Goal: Task Accomplishment & Management: Complete application form

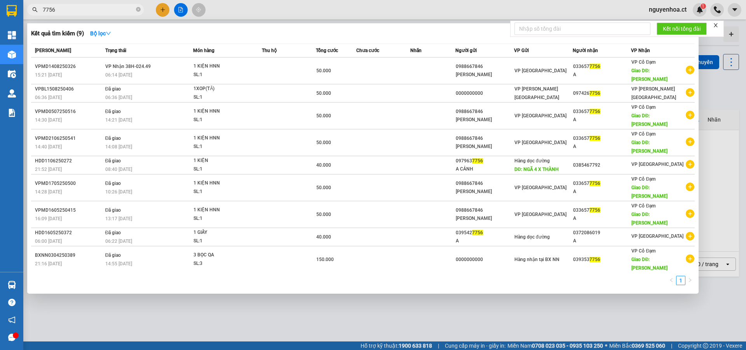
click at [135, 10] on span "7756" at bounding box center [85, 10] width 116 height 12
click at [139, 10] on icon "close-circle" at bounding box center [138, 9] width 5 height 5
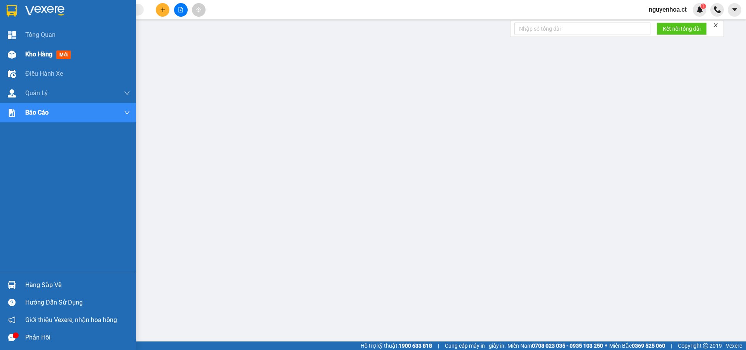
click at [24, 50] on div "Kho hàng mới" at bounding box center [68, 54] width 136 height 19
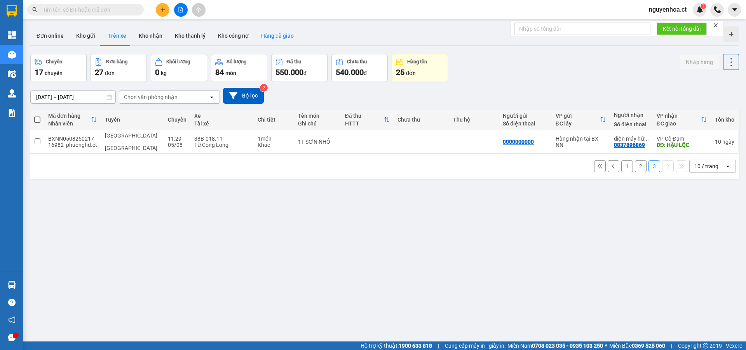
click at [279, 42] on button "Hàng đã giao" at bounding box center [277, 35] width 45 height 19
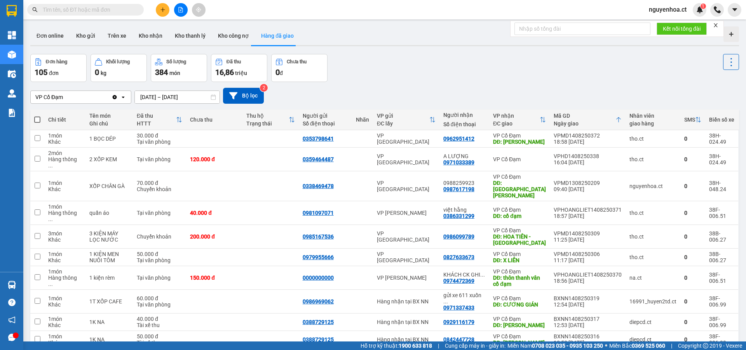
click at [184, 96] on input "[DATE] – [DATE]" at bounding box center [177, 97] width 85 height 12
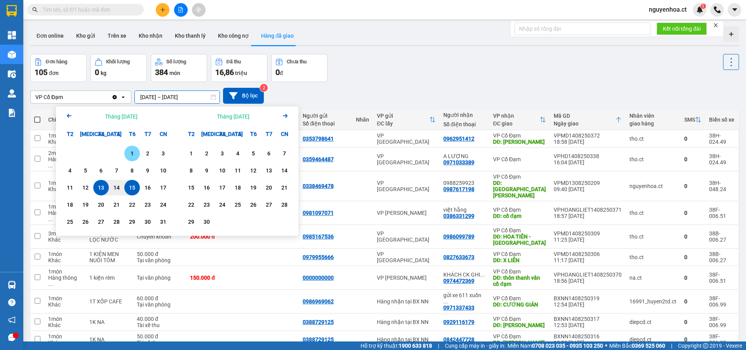
click at [129, 153] on div "1" at bounding box center [132, 153] width 11 height 9
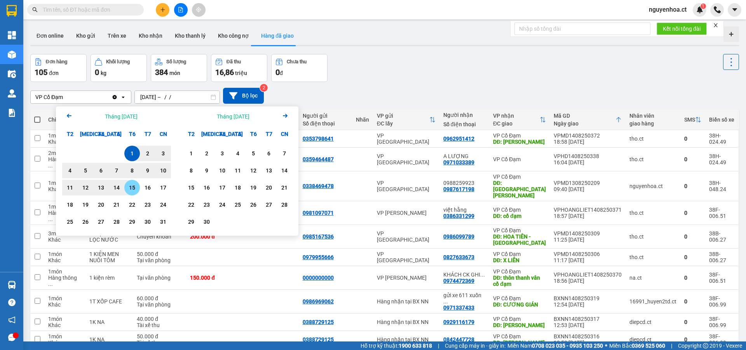
click at [132, 187] on div "15" at bounding box center [132, 187] width 11 height 9
type input "[DATE] – [DATE]"
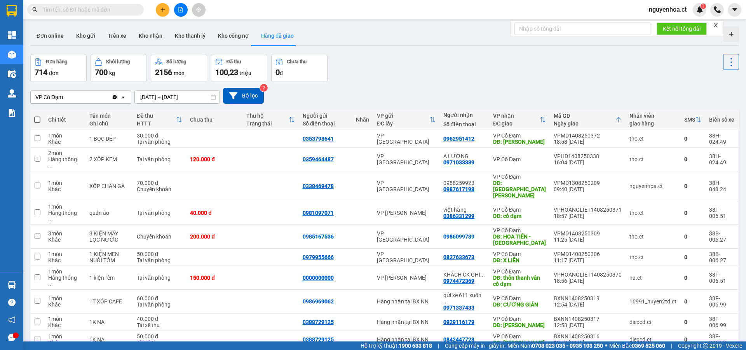
click at [114, 94] on icon "Clear value" at bounding box center [114, 97] width 6 height 6
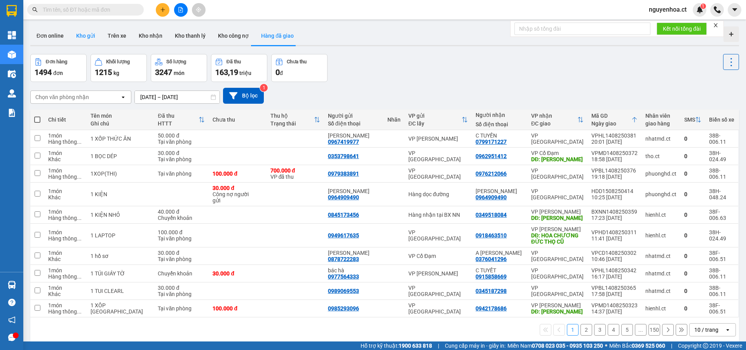
click at [87, 37] on button "Kho gửi" at bounding box center [85, 35] width 31 height 19
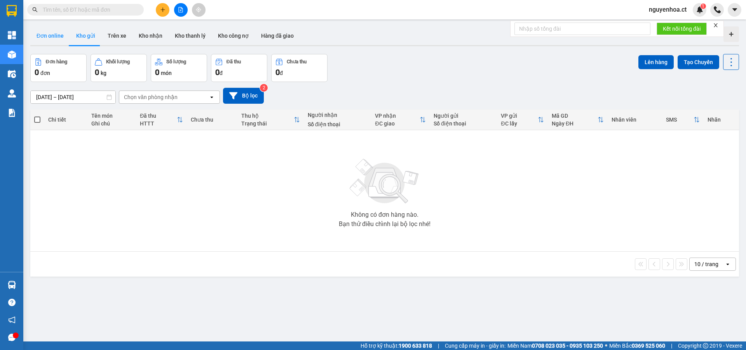
click at [50, 36] on button "Đơn online" at bounding box center [50, 35] width 40 height 19
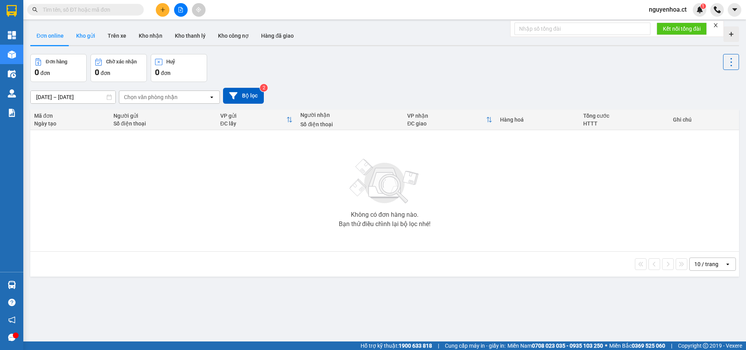
click at [89, 37] on button "Kho gửi" at bounding box center [85, 35] width 31 height 19
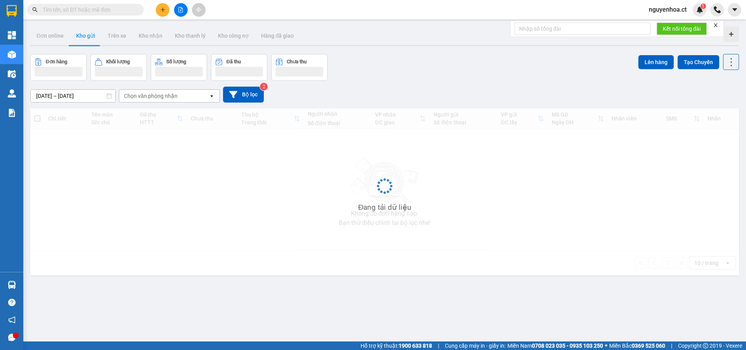
type input "[DATE] – [DATE]"
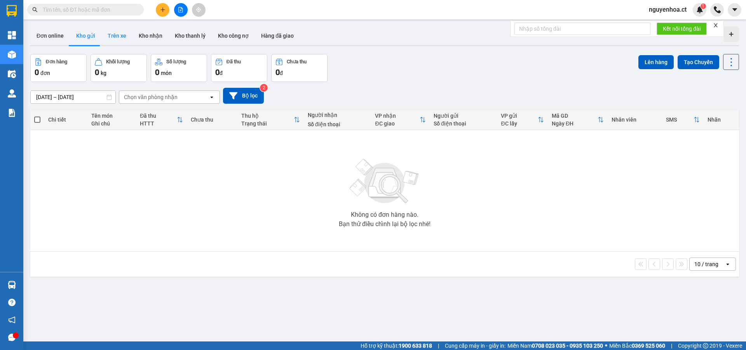
click at [120, 38] on button "Trên xe" at bounding box center [116, 35] width 31 height 19
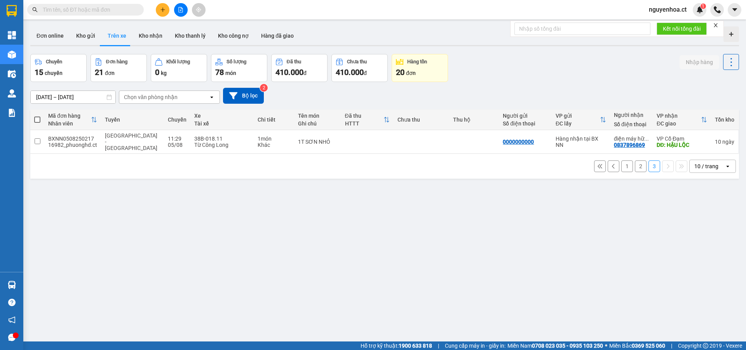
click at [636, 161] on button "2" at bounding box center [640, 166] width 12 height 12
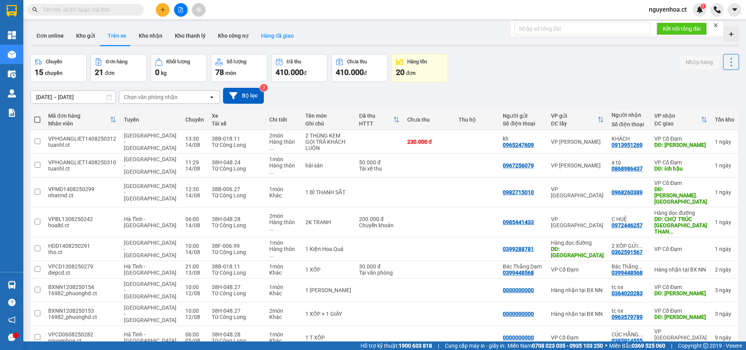
click at [274, 34] on button "Hàng đã giao" at bounding box center [277, 35] width 45 height 19
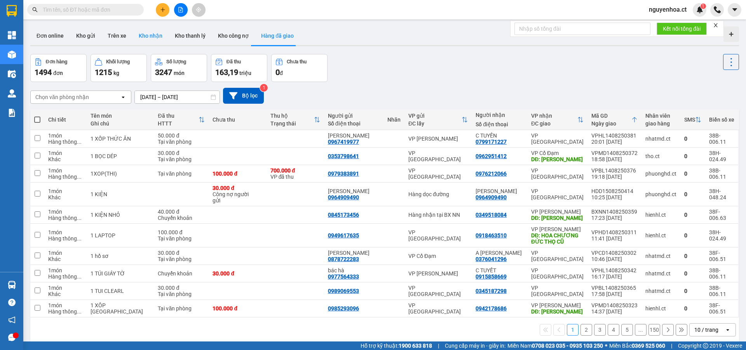
click at [149, 40] on button "Kho nhận" at bounding box center [150, 35] width 36 height 19
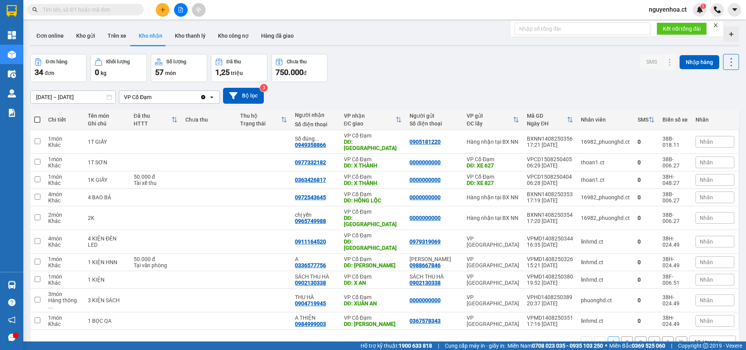
click at [205, 96] on icon "Clear value" at bounding box center [203, 97] width 4 height 4
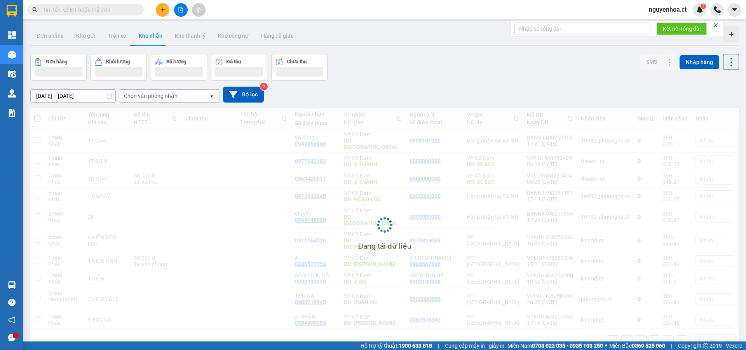
click at [97, 97] on input "[DATE] – [DATE]" at bounding box center [73, 96] width 85 height 12
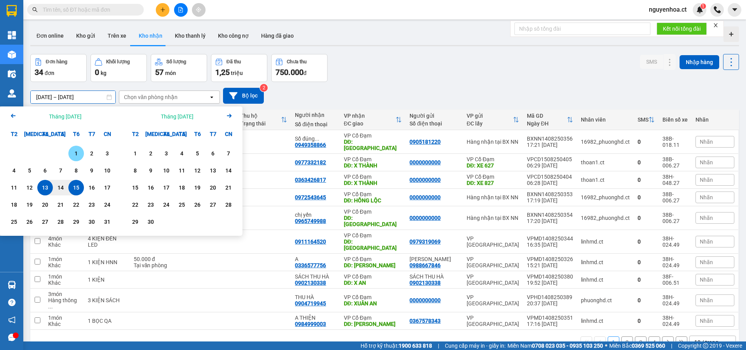
click at [74, 149] on div "1" at bounding box center [76, 154] width 16 height 16
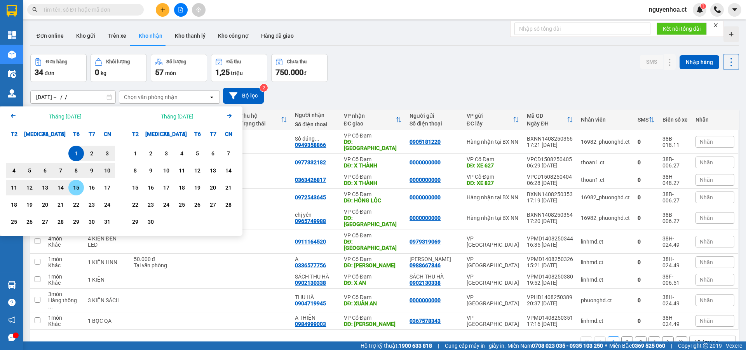
click at [76, 184] on div "15" at bounding box center [76, 187] width 11 height 9
type input "[DATE] – [DATE]"
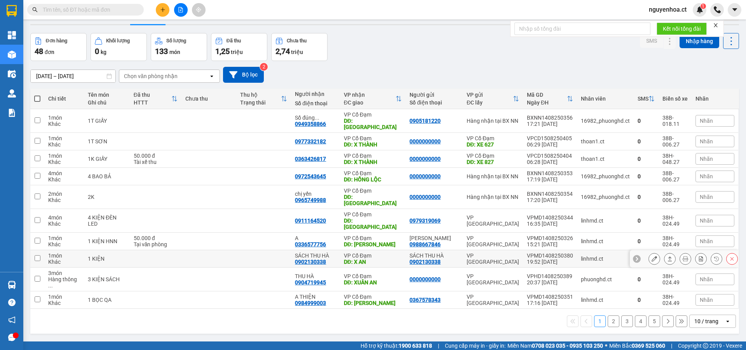
scroll to position [36, 0]
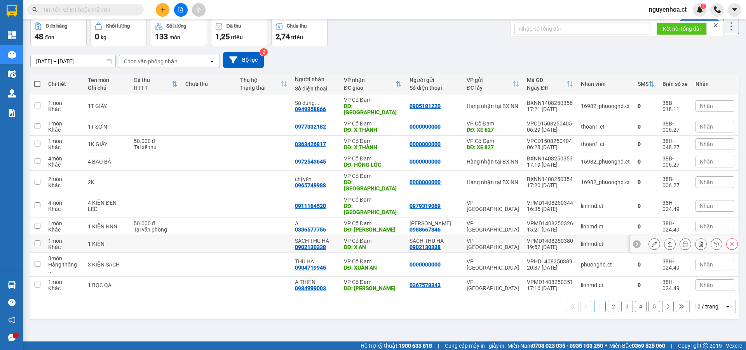
click at [651, 241] on icon at bounding box center [653, 243] width 5 height 5
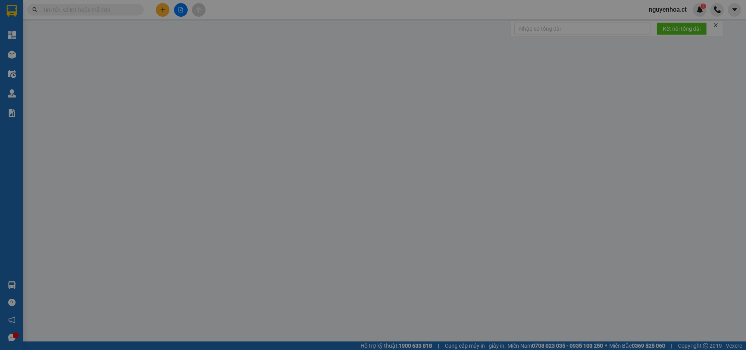
type input "0902130338"
type input "SÁCH THU HÀ"
type input "0902130338"
type input "SÁCH THU HÀ"
type input "X AN"
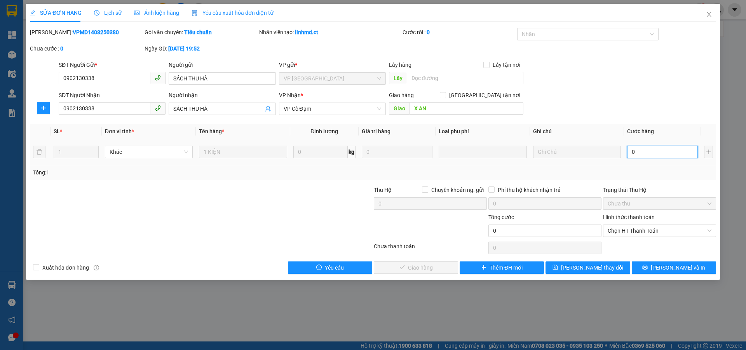
click at [654, 152] on input "0" at bounding box center [662, 152] width 71 height 12
type input "3"
type input "30"
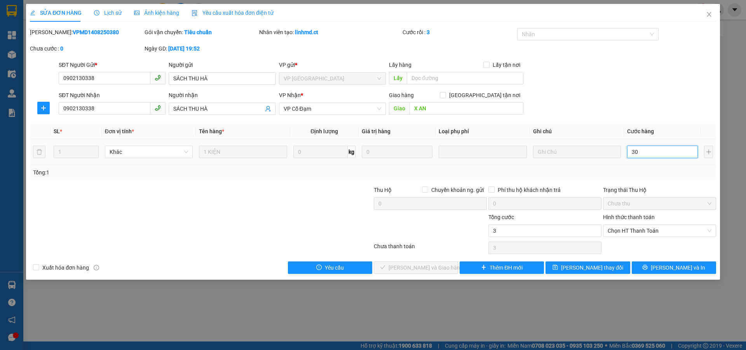
type input "30"
click at [642, 233] on span "Chọn HT Thanh Toán" at bounding box center [659, 231] width 104 height 12
type input "30"
type input "30.000"
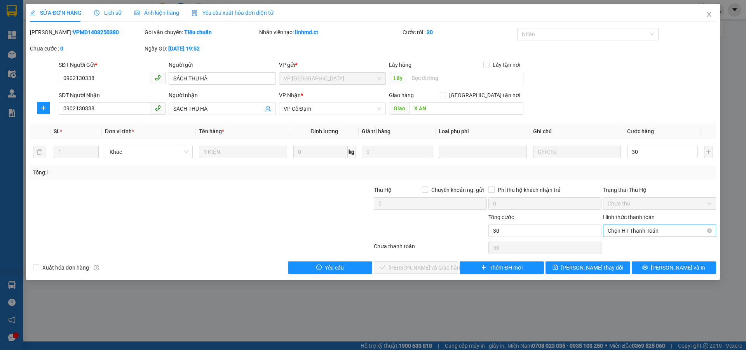
type input "30.000"
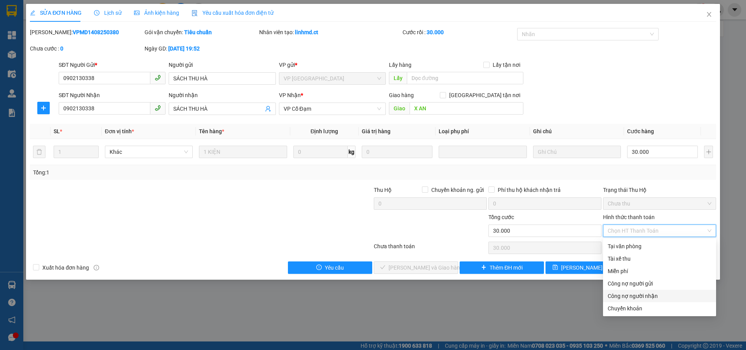
click at [627, 293] on div "Công nợ người nhận" at bounding box center [659, 296] width 104 height 9
type input "0"
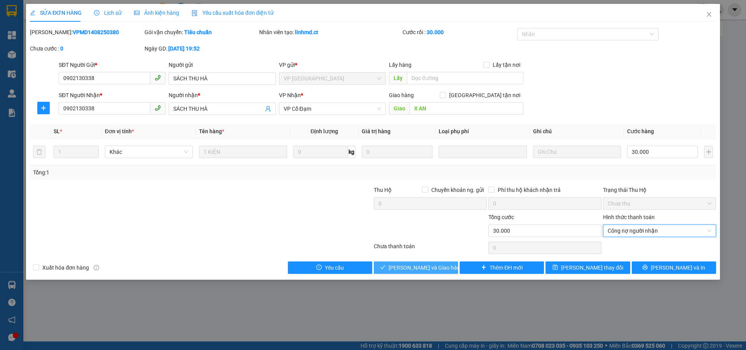
click at [427, 272] on button "[PERSON_NAME] và Giao hàng" at bounding box center [416, 267] width 84 height 12
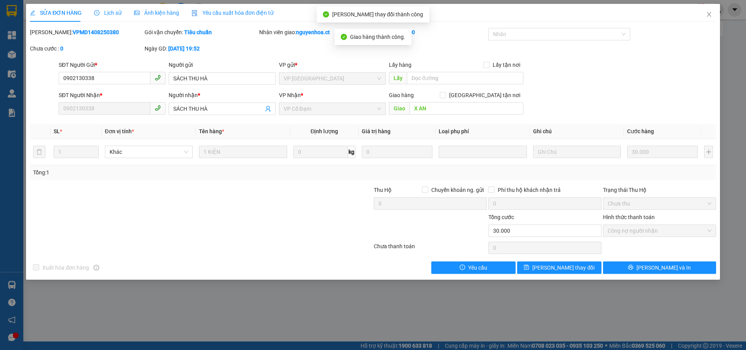
click at [114, 11] on span "Lịch sử" at bounding box center [108, 13] width 28 height 6
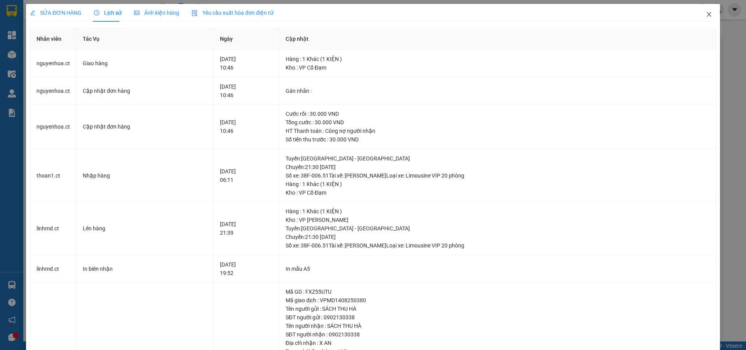
click at [706, 17] on icon "close" at bounding box center [708, 14] width 4 height 5
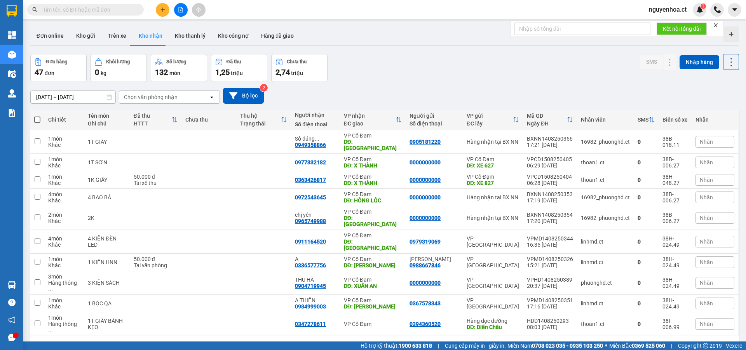
click at [608, 342] on button "2" at bounding box center [613, 348] width 12 height 12
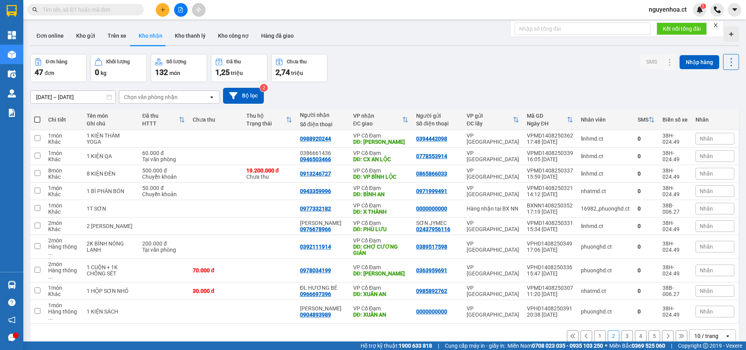
click at [623, 330] on button "3" at bounding box center [627, 336] width 12 height 12
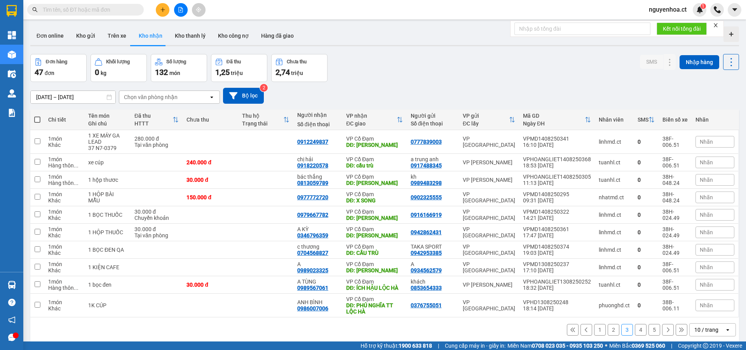
click at [634, 327] on button "4" at bounding box center [640, 330] width 12 height 12
